Goal: Find specific page/section: Find specific page/section

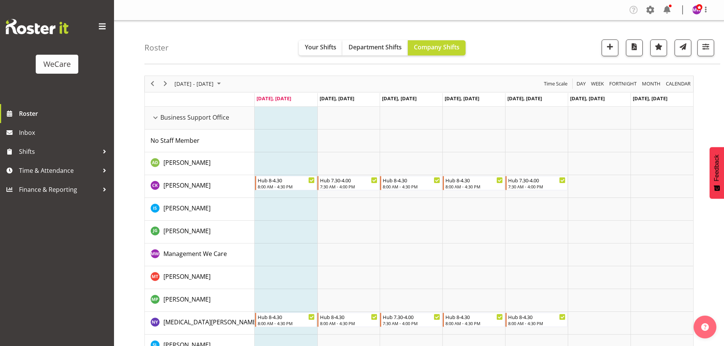
select select "location"
click at [712, 46] on button "button" at bounding box center [705, 48] width 17 height 17
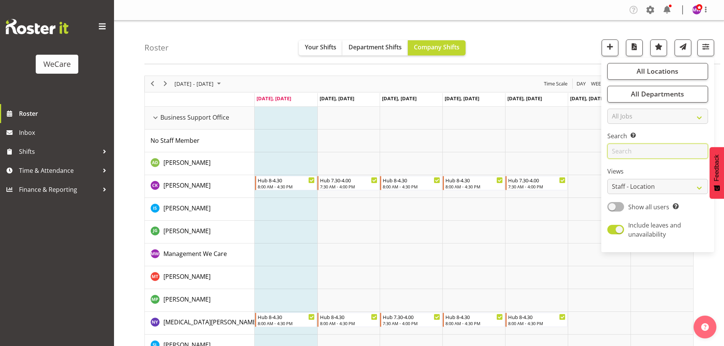
click at [662, 147] on input "text" at bounding box center [657, 151] width 101 height 15
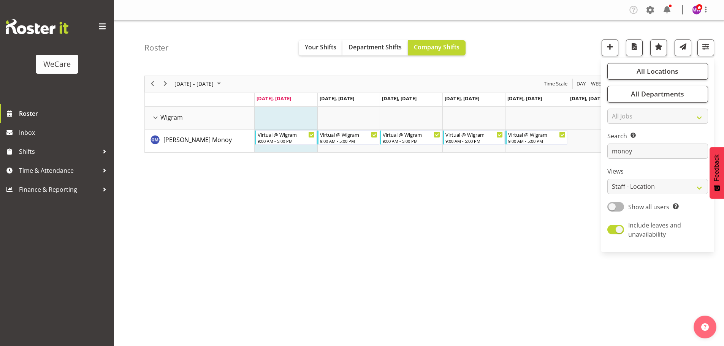
drag, startPoint x: 401, startPoint y: 221, endPoint x: 285, endPoint y: 169, distance: 127.4
click at [395, 218] on div "[DATE] - [DATE] [DATE] Day Week Fortnight Month calendar Month Agenda Time Scal…" at bounding box center [433, 222] width 579 height 304
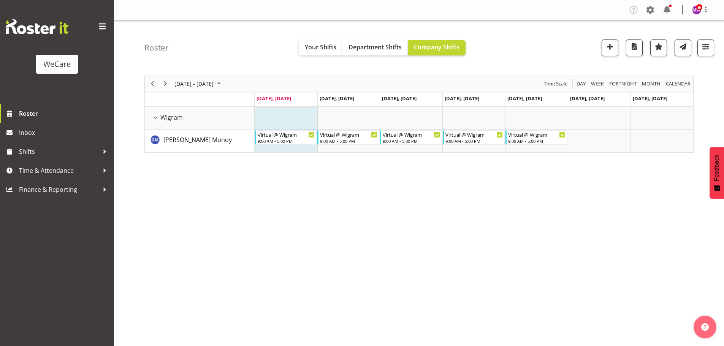
click at [203, 77] on div "[DATE] - [DATE]" at bounding box center [199, 84] width 54 height 16
click at [239, 101] on span "previous month" at bounding box center [240, 103] width 13 height 14
click at [185, 180] on span "28" at bounding box center [182, 180] width 11 height 11
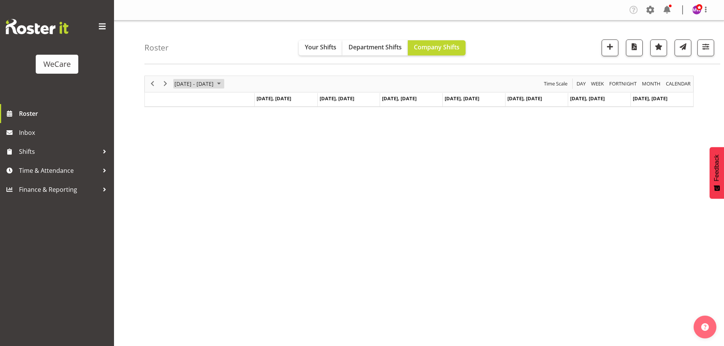
click at [213, 85] on span "[DATE] - [DATE]" at bounding box center [194, 83] width 41 height 9
click at [253, 101] on span "next month" at bounding box center [254, 103] width 13 height 14
click at [183, 144] on span "4" at bounding box center [182, 141] width 11 height 11
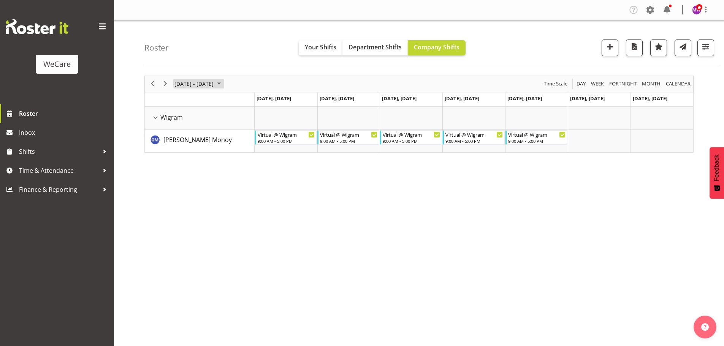
click at [223, 81] on span "August 2025" at bounding box center [218, 83] width 9 height 9
click at [183, 154] on span "11" at bounding box center [182, 154] width 11 height 11
click at [304, 236] on div "[DATE] - [DATE] [DATE] Day Week Fortnight Month calendar Month Agenda Time Scal…" at bounding box center [433, 222] width 579 height 304
click at [704, 45] on span "button" at bounding box center [705, 47] width 10 height 10
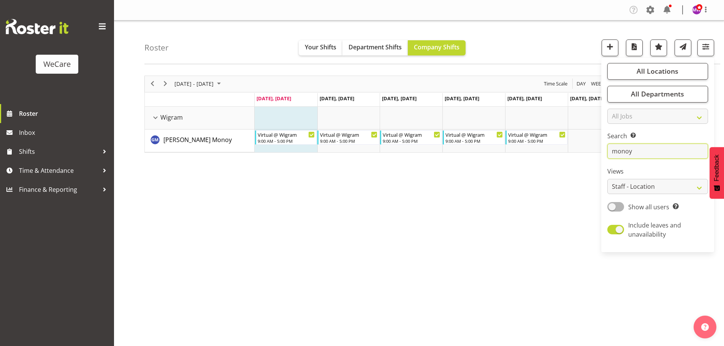
click at [645, 147] on input "monoy" at bounding box center [657, 151] width 101 height 15
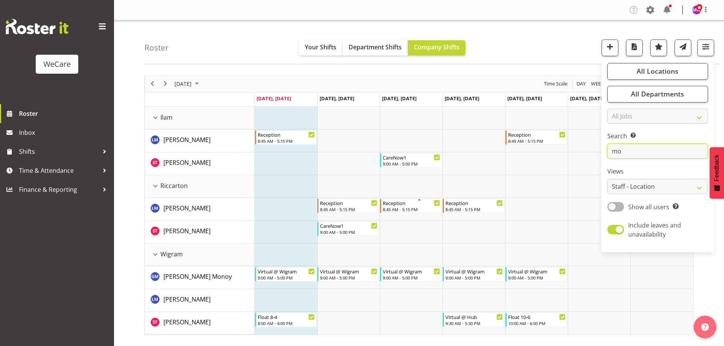
type input "m"
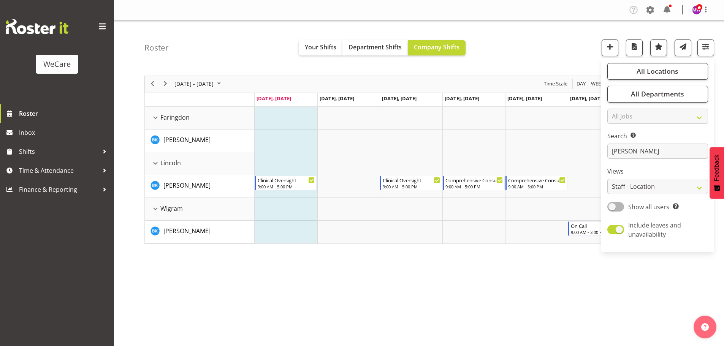
click at [358, 261] on div "[DATE] - [DATE] [DATE] Day Week Fortnight Month calendar Month Agenda Time Scal…" at bounding box center [433, 222] width 579 height 304
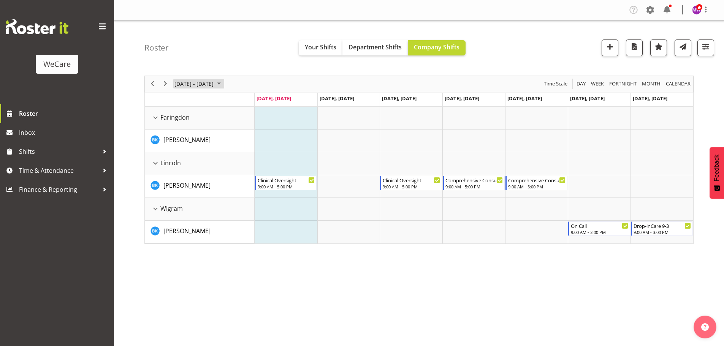
click at [198, 84] on span "[DATE] - [DATE]" at bounding box center [194, 83] width 41 height 9
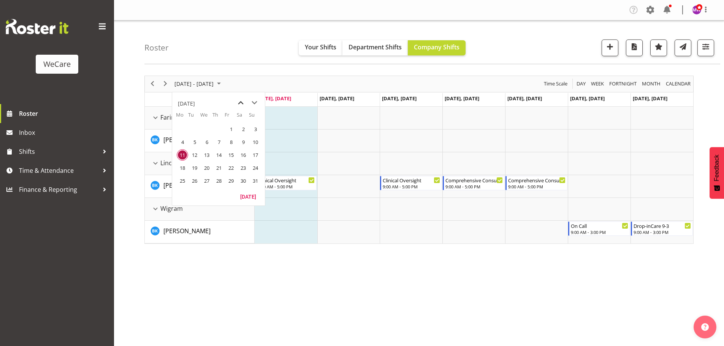
click at [241, 103] on span "previous month" at bounding box center [240, 103] width 13 height 14
click at [184, 181] on span "28" at bounding box center [182, 180] width 11 height 11
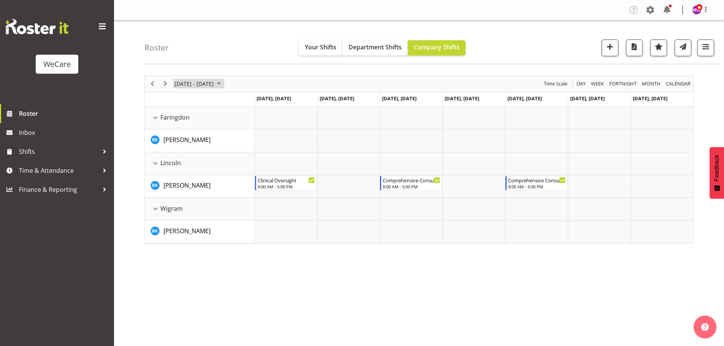
drag, startPoint x: 183, startPoint y: 82, endPoint x: 183, endPoint y: 87, distance: 4.2
click at [183, 82] on span "[DATE] - [DATE]" at bounding box center [194, 83] width 41 height 9
click at [184, 138] on span "7" at bounding box center [182, 141] width 11 height 11
click at [220, 84] on span "July 2025" at bounding box center [218, 83] width 9 height 9
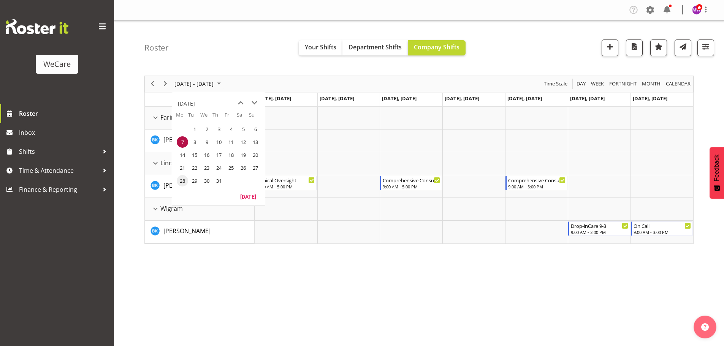
click at [183, 179] on span "28" at bounding box center [182, 180] width 11 height 11
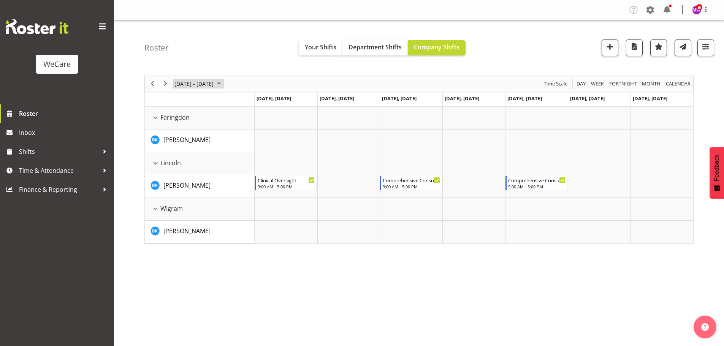
drag, startPoint x: 188, startPoint y: 81, endPoint x: 193, endPoint y: 82, distance: 5.2
click at [188, 81] on span "[DATE] - [DATE]" at bounding box center [194, 83] width 41 height 9
drag, startPoint x: 256, startPoint y: 103, endPoint x: 240, endPoint y: 109, distance: 17.0
click at [255, 103] on div "[DATE] - [DATE] [DATE] Day Week Fortnight Month calendar Month Agenda Time Scal…" at bounding box center [418, 160] width 549 height 168
drag, startPoint x: 255, startPoint y: 102, endPoint x: 238, endPoint y: 111, distance: 19.0
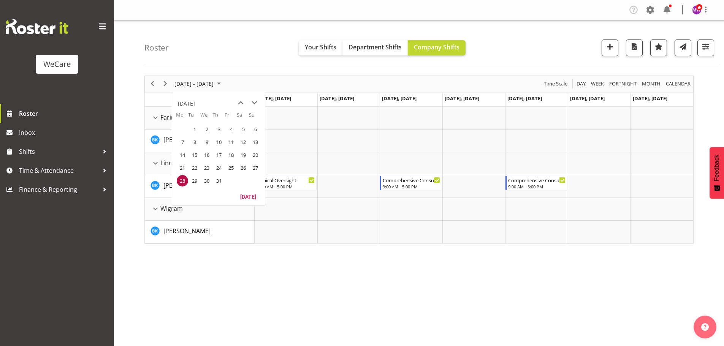
click at [255, 102] on span "next month" at bounding box center [254, 103] width 13 height 14
click at [182, 139] on span "4" at bounding box center [182, 141] width 11 height 11
click at [703, 49] on span "button" at bounding box center [705, 47] width 10 height 10
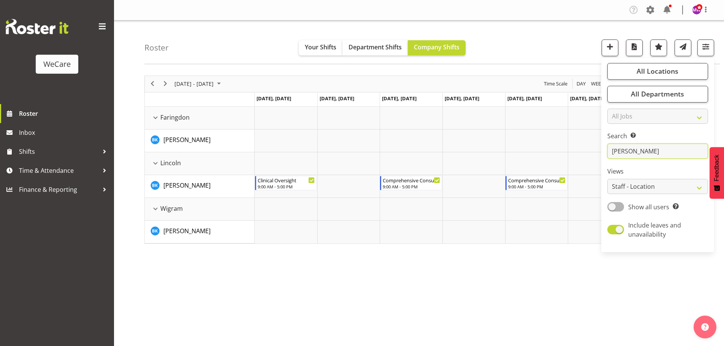
click at [638, 152] on input "[PERSON_NAME]" at bounding box center [657, 151] width 101 height 15
type input "b"
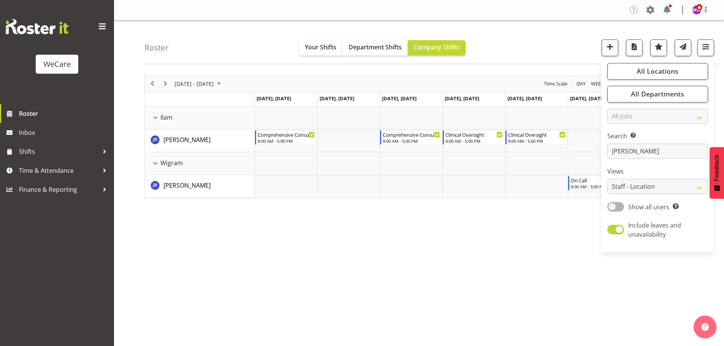
click at [410, 275] on div "[DATE] - [DATE] [DATE] Day Week Fortnight Month calendar Month Agenda Time Scal…" at bounding box center [433, 222] width 579 height 304
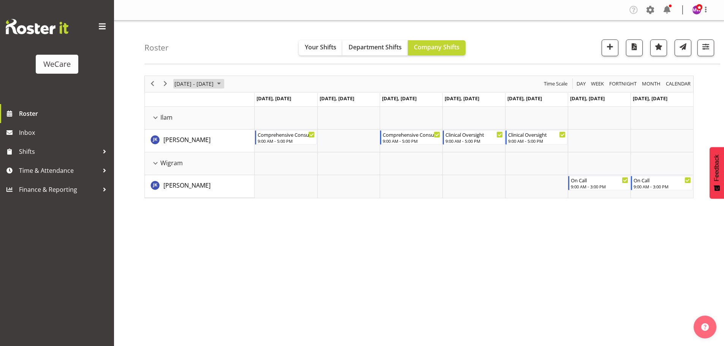
click at [214, 83] on span "[DATE] - [DATE]" at bounding box center [194, 83] width 41 height 9
click at [229, 128] on span "1" at bounding box center [230, 128] width 11 height 11
click at [709, 47] on span "button" at bounding box center [705, 47] width 10 height 10
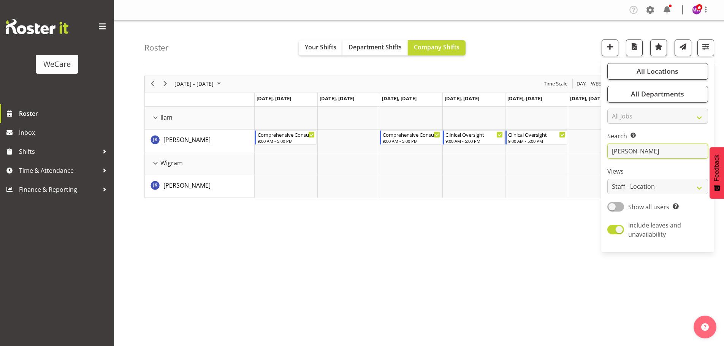
click at [643, 153] on input "[PERSON_NAME]" at bounding box center [657, 151] width 101 height 15
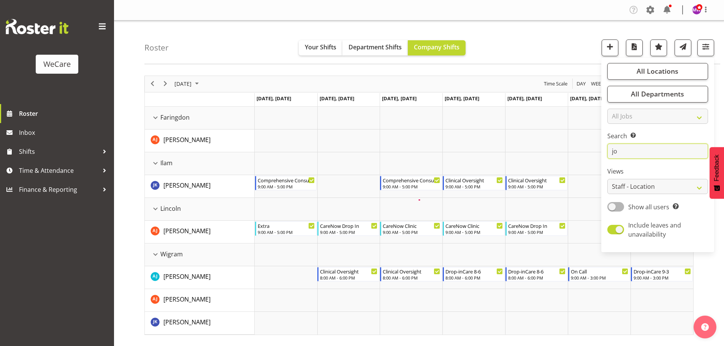
type input "j"
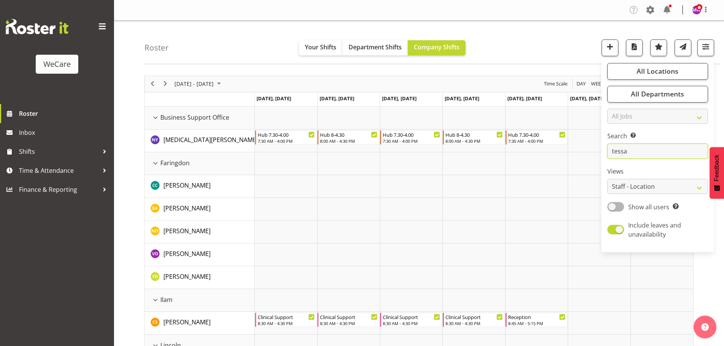
type input "tessa"
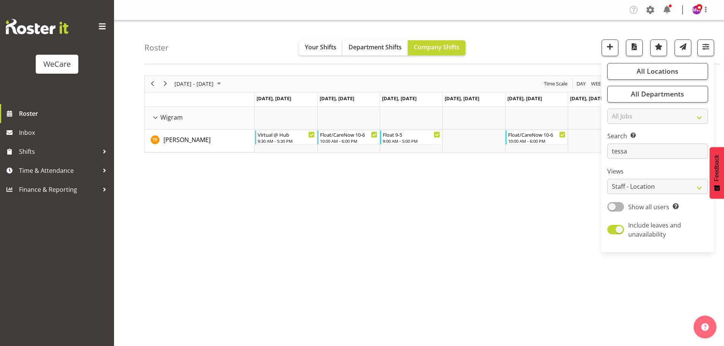
click at [438, 238] on div "[DATE] - [DATE] [DATE] Day Week Fortnight Month calendar Month Agenda Time Scal…" at bounding box center [433, 222] width 579 height 304
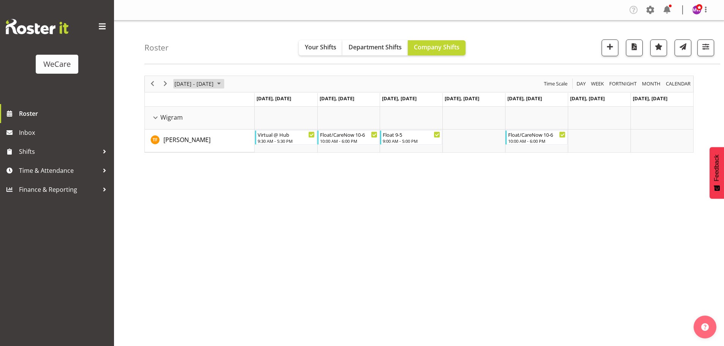
click at [214, 81] on span "[DATE] - [DATE]" at bounding box center [194, 83] width 41 height 9
click at [184, 155] on span "11" at bounding box center [182, 154] width 11 height 11
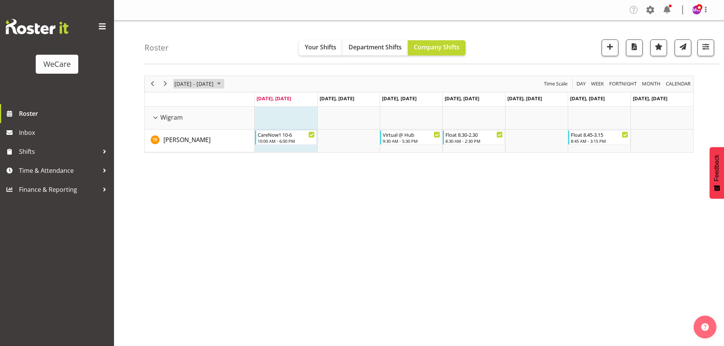
click at [213, 84] on span "[DATE] - [DATE]" at bounding box center [194, 83] width 41 height 9
click at [186, 164] on span "18" at bounding box center [182, 167] width 11 height 11
